Goal: Use online tool/utility: Utilize a website feature to perform a specific function

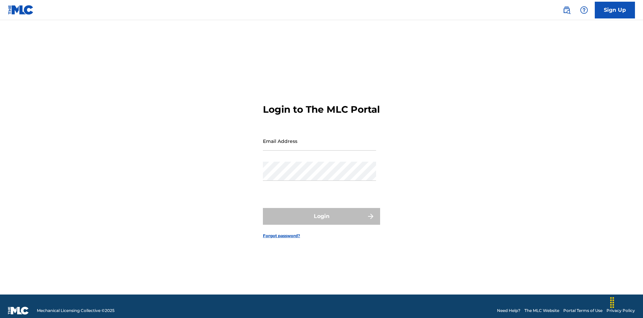
scroll to position [9, 0]
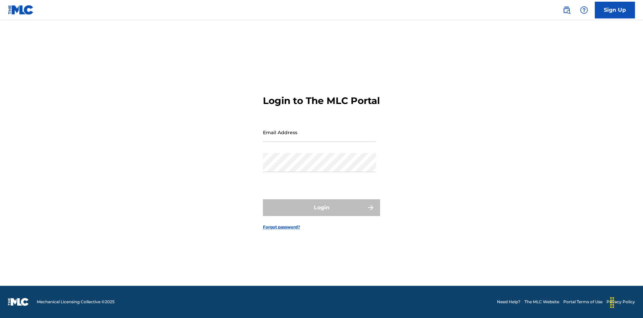
click at [320, 138] on input "Email Address" at bounding box center [319, 132] width 113 height 19
type input "Duke.McTesterson@gmail.com"
click at [322, 213] on button "Login" at bounding box center [321, 207] width 117 height 17
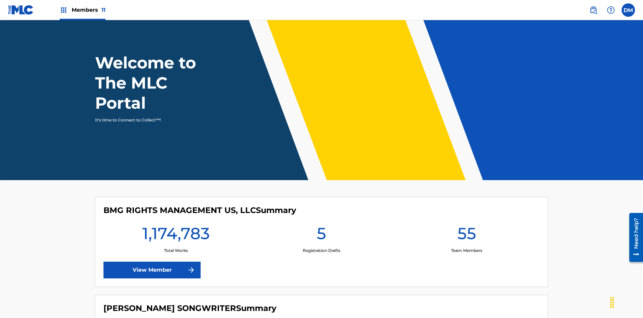
click at [82, 10] on span "Members 11" at bounding box center [89, 10] width 34 height 8
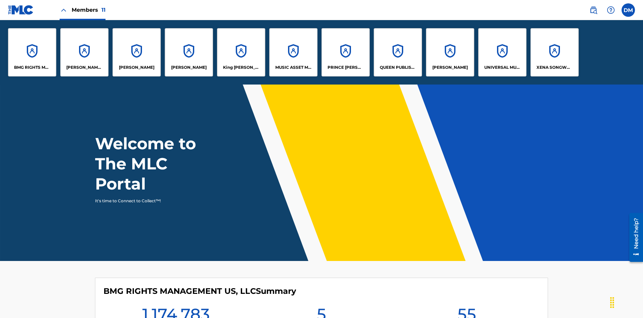
click at [398, 67] on p "QUEEN PUBLISHA" at bounding box center [398, 67] width 37 height 6
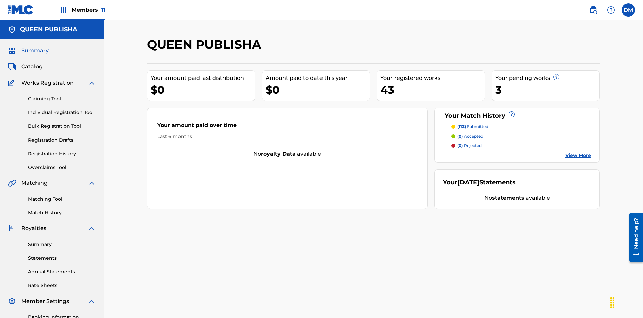
click at [62, 195] on link "Matching Tool" at bounding box center [62, 198] width 68 height 7
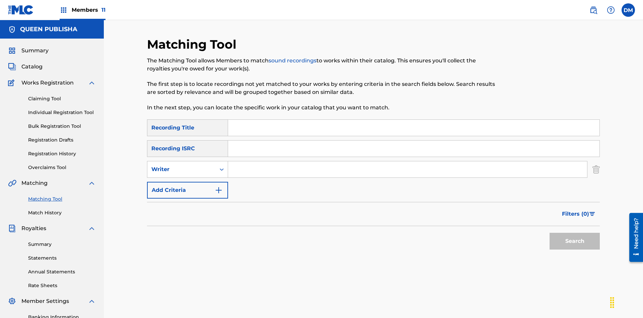
click at [188, 182] on button "Add Criteria" at bounding box center [187, 190] width 81 height 17
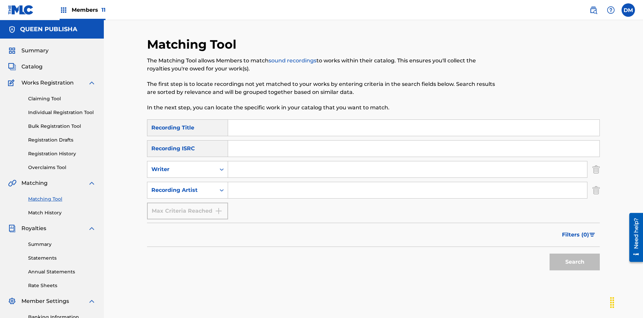
scroll to position [98, 0]
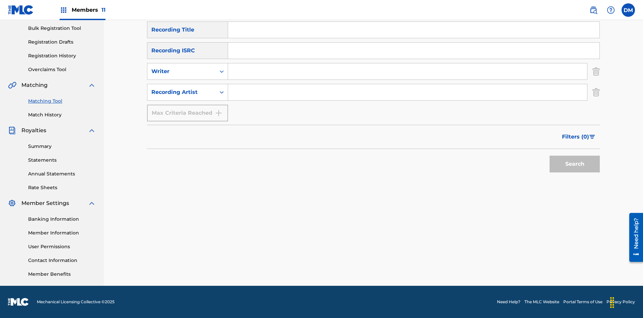
click at [414, 38] on input "Search Form" at bounding box center [414, 30] width 372 height 16
type input "The"
click at [575, 164] on button "Search" at bounding box center [575, 163] width 50 height 17
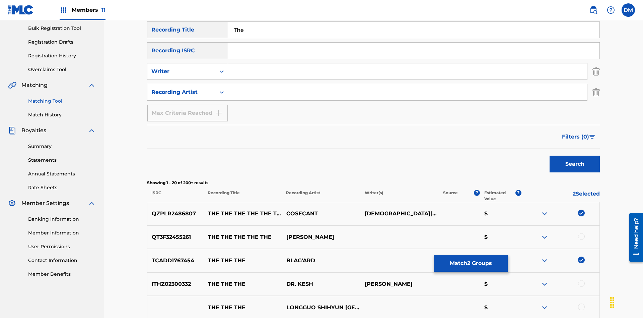
click at [471, 263] on button "Match 2 Groups" at bounding box center [471, 263] width 74 height 17
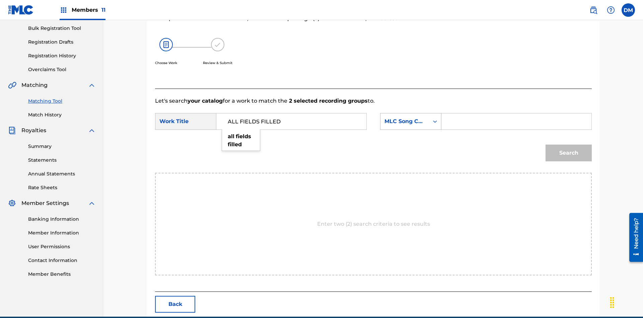
type input "ALL FIELDS FILLED"
click at [411, 117] on div "MLC Song Code" at bounding box center [405, 121] width 41 height 8
click at [411, 146] on div "ISWC" at bounding box center [411, 154] width 61 height 17
click at [569, 144] on button "Search" at bounding box center [569, 152] width 46 height 17
